Goal: Task Accomplishment & Management: Use online tool/utility

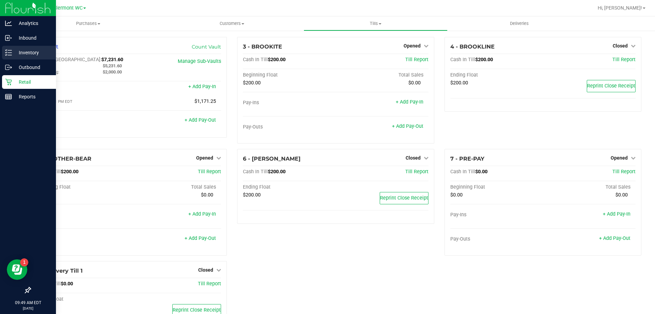
click at [38, 48] on div "Inventory" at bounding box center [29, 53] width 54 height 14
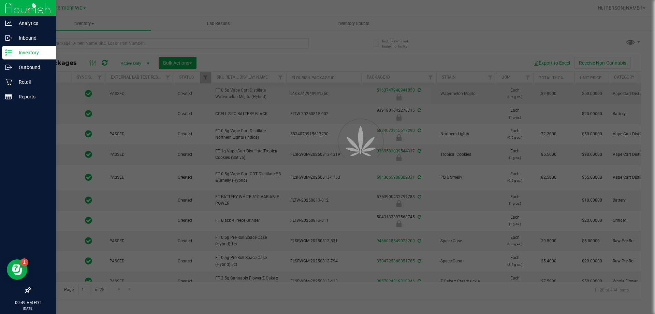
drag, startPoint x: 91, startPoint y: 45, endPoint x: 71, endPoint y: 97, distance: 55.7
click at [112, 40] on div at bounding box center [327, 157] width 655 height 314
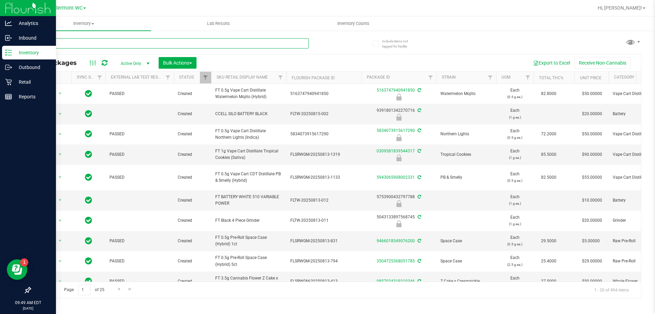
click at [96, 45] on input "text" at bounding box center [169, 43] width 279 height 10
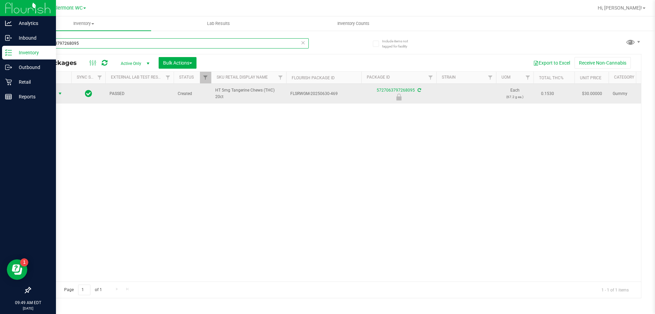
type input "5727063797268095"
click at [57, 89] on span "select" at bounding box center [60, 94] width 9 height 10
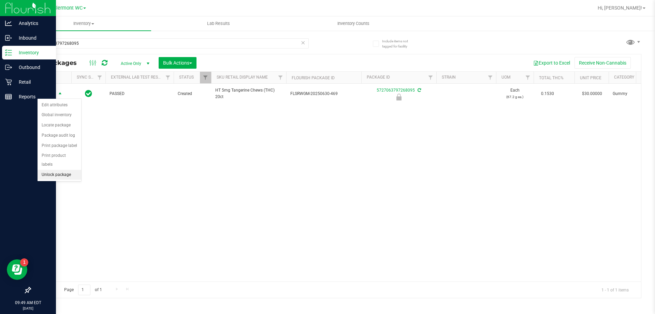
click at [59, 170] on li "Unlock package" at bounding box center [60, 175] width 44 height 10
